Goal: Information Seeking & Learning: Learn about a topic

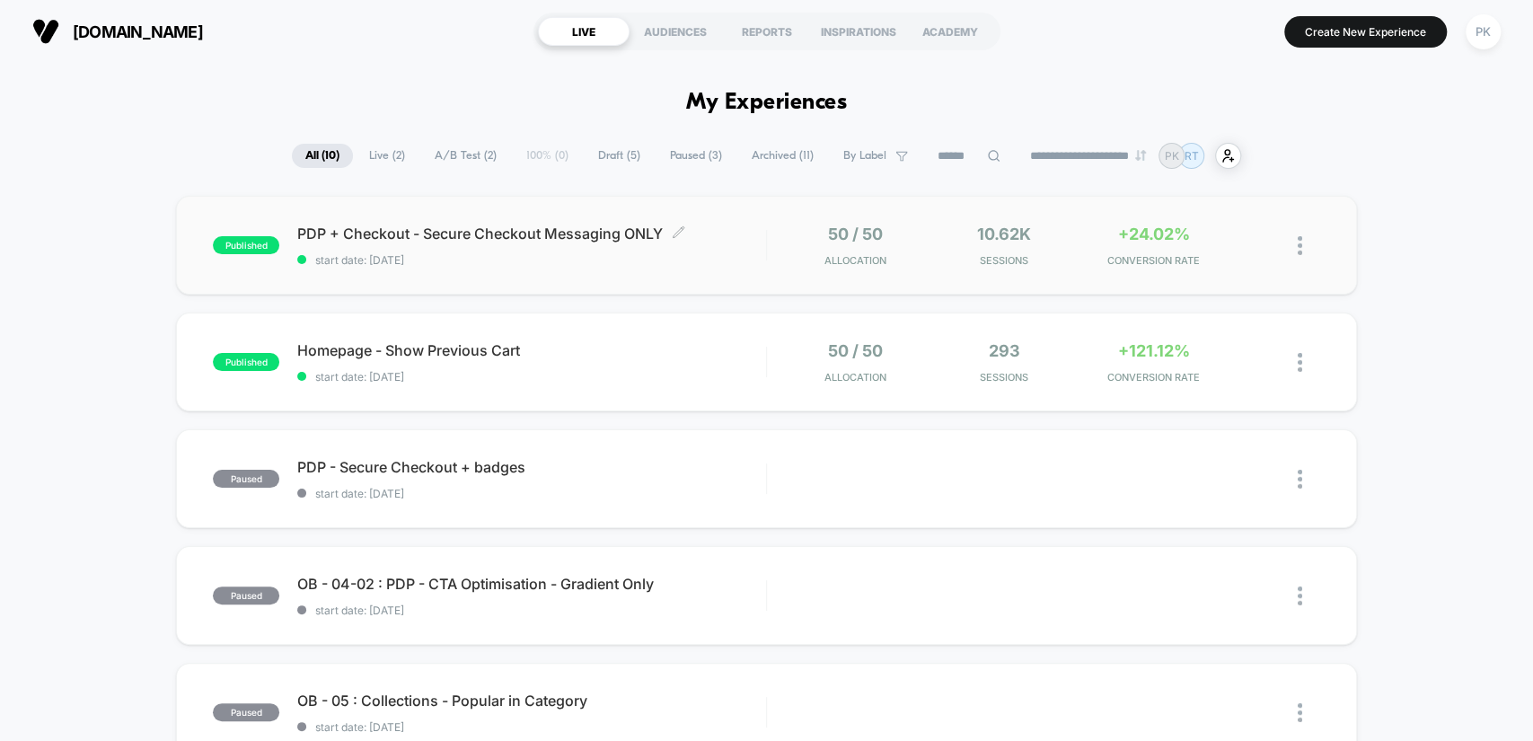
click at [562, 243] on div "PDP + Checkout - Secure Checkout Messaging ONLY Click to edit experience detail…" at bounding box center [531, 246] width 468 height 42
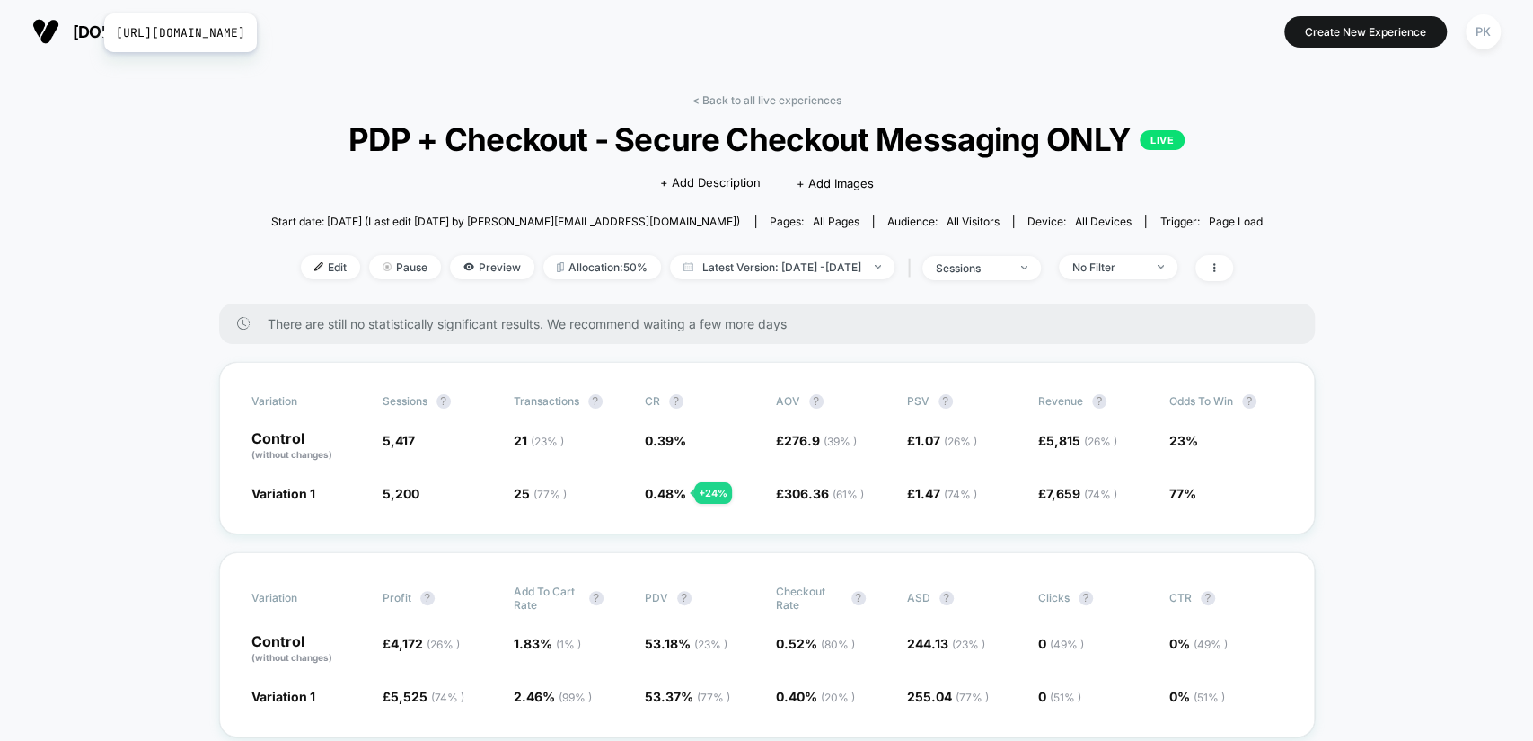
click at [93, 32] on span "[DOMAIN_NAME]" at bounding box center [138, 31] width 130 height 19
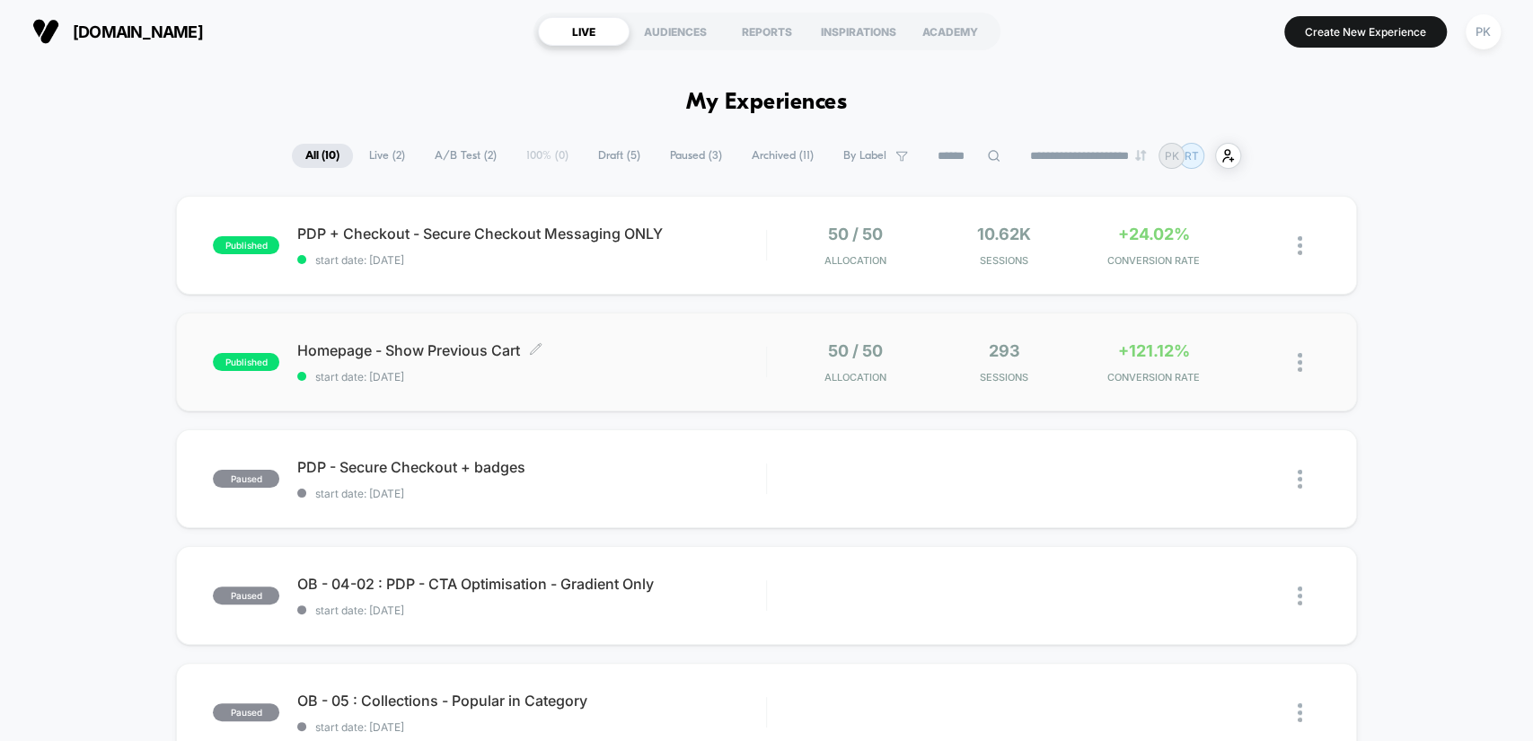
click at [449, 354] on span "Homepage - Show Previous Cart Click to edit experience details" at bounding box center [531, 350] width 468 height 18
